Goal: Information Seeking & Learning: Learn about a topic

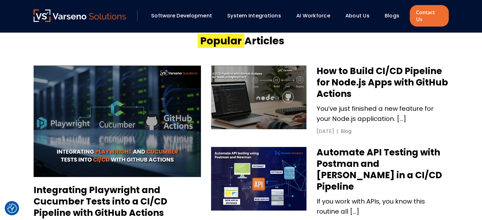
scroll to position [271, 0]
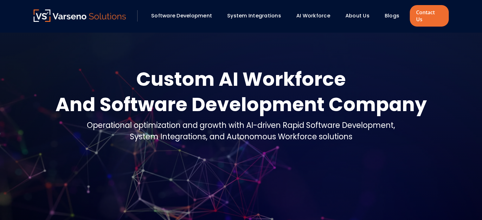
click at [387, 12] on link "Blogs" at bounding box center [392, 15] width 15 height 7
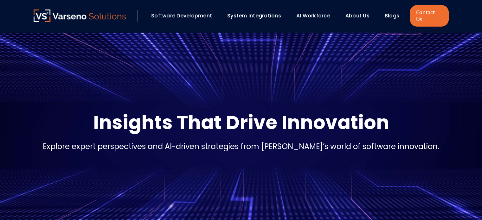
drag, startPoint x: 0, startPoint y: 0, endPoint x: 288, endPoint y: 93, distance: 302.5
click at [288, 93] on section "Insights That Drive Innovation Explore expert perspectives and AI-driven strate…" at bounding box center [241, 135] width 482 height 206
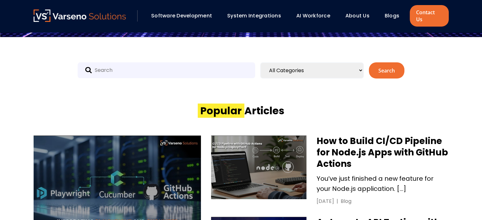
scroll to position [202, 0]
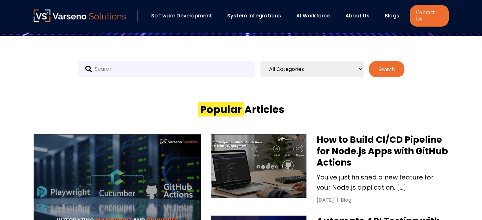
click at [107, 61] on input "text" at bounding box center [166, 69] width 177 height 16
paste input "AWS"
type input "AWS"
click at [378, 62] on button "Search" at bounding box center [386, 69] width 35 height 16
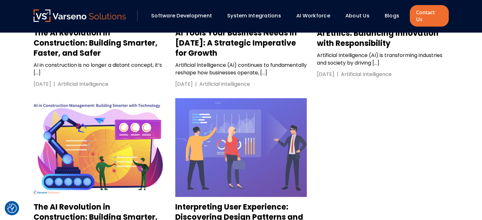
scroll to position [214, 0]
